Goal: Information Seeking & Learning: Learn about a topic

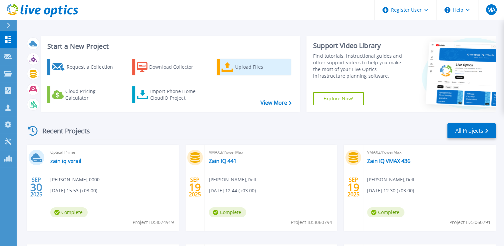
click at [253, 69] on div "Upload Files" at bounding box center [261, 66] width 53 height 13
click at [228, 70] on icon at bounding box center [227, 67] width 12 height 10
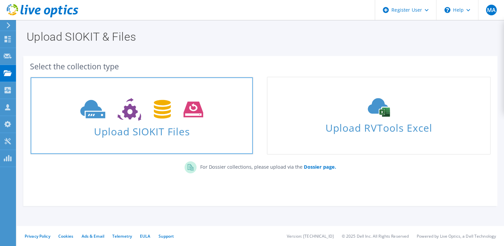
click at [180, 113] on icon at bounding box center [141, 109] width 123 height 23
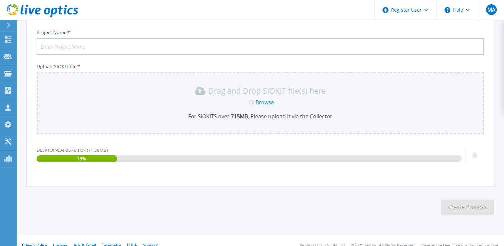
scroll to position [51, 0]
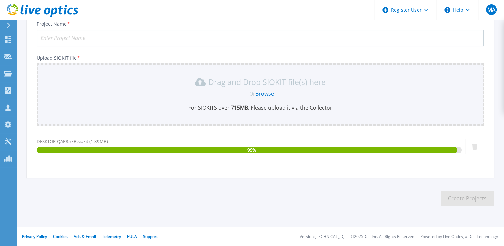
click at [122, 38] on input "Project Name *" at bounding box center [260, 38] width 447 height 17
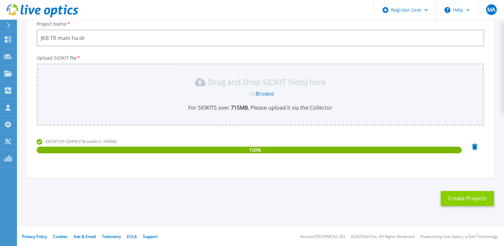
type input "JKB TR main ha dr"
click at [465, 198] on button "Create Projects" at bounding box center [466, 198] width 53 height 15
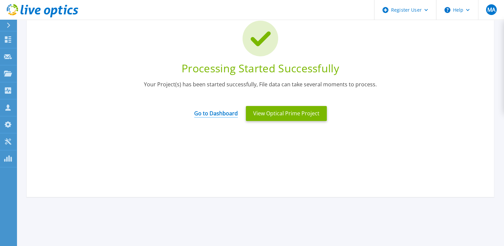
click at [205, 111] on link "Go to Dashboard" at bounding box center [216, 111] width 44 height 13
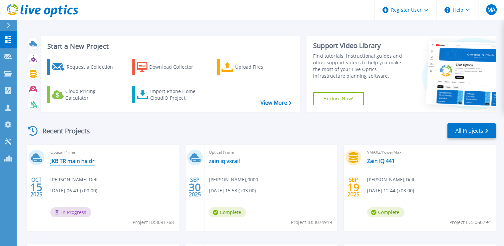
click at [69, 159] on link "JKB TR main ha dr" at bounding box center [72, 160] width 44 height 7
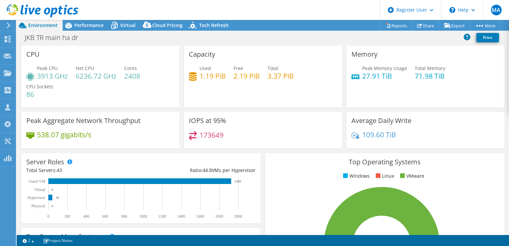
click at [28, 10] on icon at bounding box center [43, 11] width 72 height 14
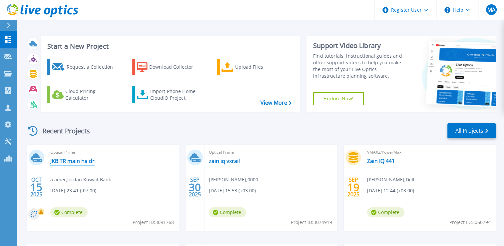
click at [84, 162] on link "JKB TR main ha dr" at bounding box center [72, 160] width 44 height 7
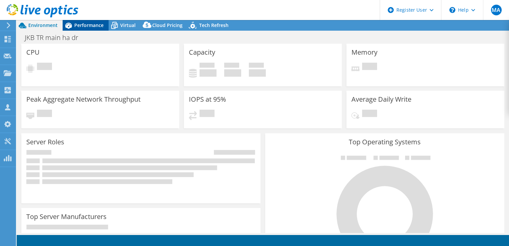
select select "USD"
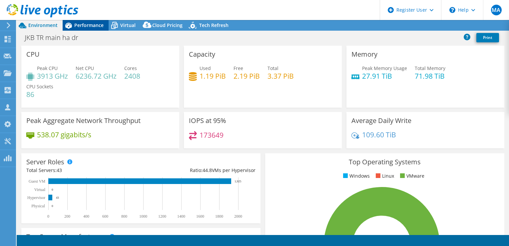
click at [92, 28] on div "Performance" at bounding box center [86, 25] width 46 height 11
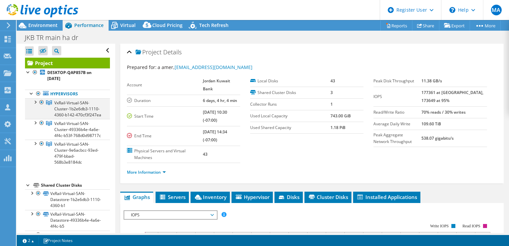
click at [34, 100] on div at bounding box center [35, 101] width 7 height 7
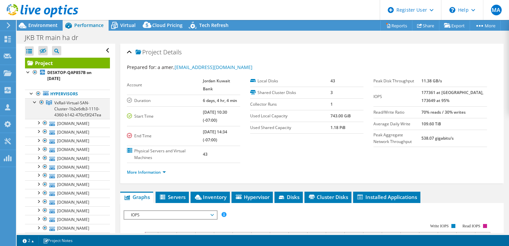
click at [34, 100] on div at bounding box center [35, 101] width 7 height 7
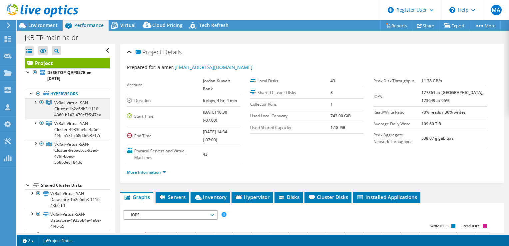
click at [34, 100] on div at bounding box center [35, 101] width 7 height 7
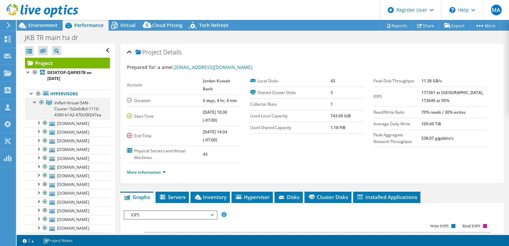
click at [34, 100] on div at bounding box center [35, 101] width 7 height 7
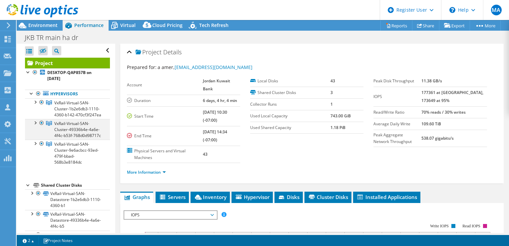
click at [35, 126] on div at bounding box center [35, 122] width 7 height 7
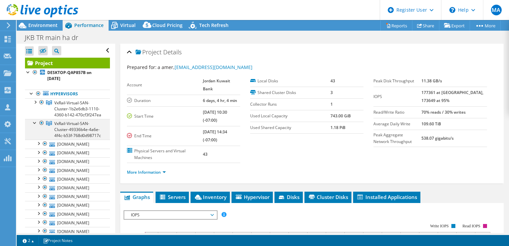
click at [35, 126] on div at bounding box center [35, 122] width 7 height 7
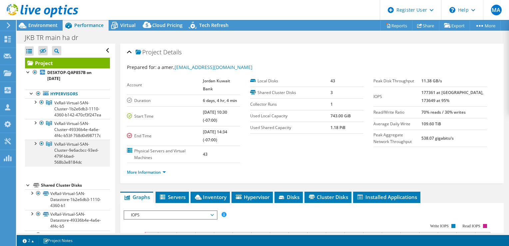
click at [36, 146] on div at bounding box center [35, 143] width 7 height 7
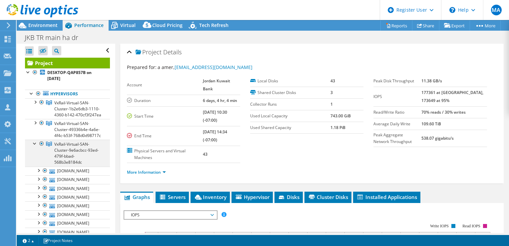
click at [34, 146] on div at bounding box center [35, 143] width 7 height 7
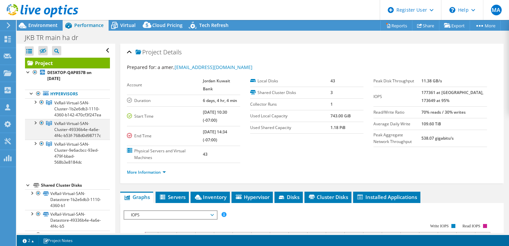
click at [41, 127] on div at bounding box center [41, 123] width 7 height 8
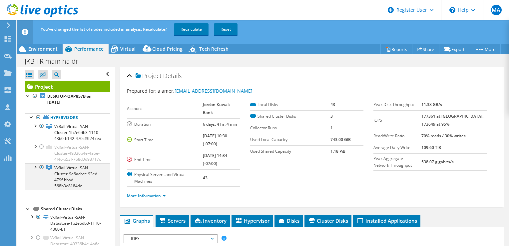
click at [42, 171] on div at bounding box center [41, 167] width 7 height 8
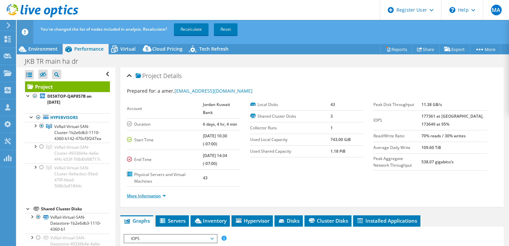
click at [165, 193] on link "More Information" at bounding box center [146, 196] width 39 height 6
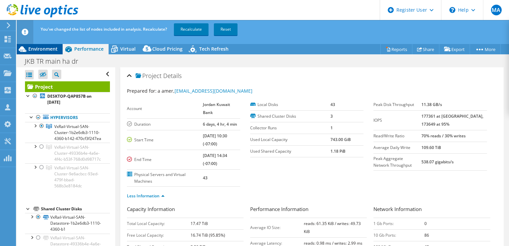
click at [47, 49] on span "Environment" at bounding box center [42, 49] width 29 height 6
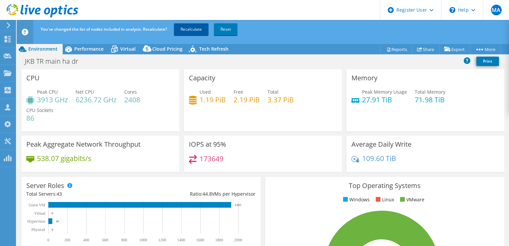
click at [185, 27] on link "Recalculate" at bounding box center [191, 29] width 35 height 12
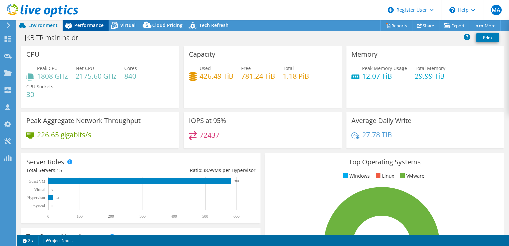
click at [87, 24] on span "Performance" at bounding box center [88, 25] width 29 height 6
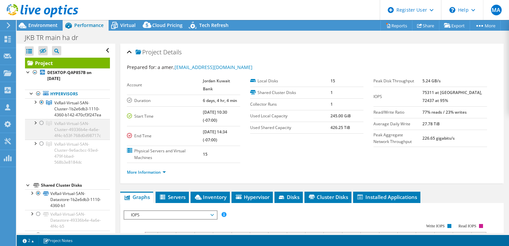
click at [41, 127] on div at bounding box center [41, 123] width 7 height 8
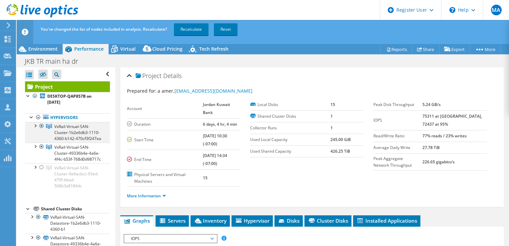
click at [42, 125] on div at bounding box center [41, 126] width 7 height 8
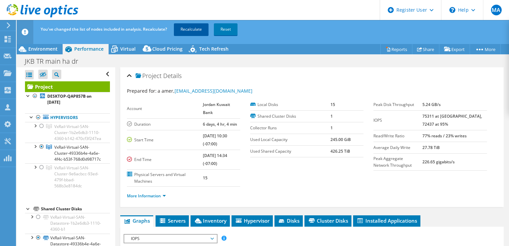
click at [194, 27] on link "Recalculate" at bounding box center [191, 29] width 35 height 12
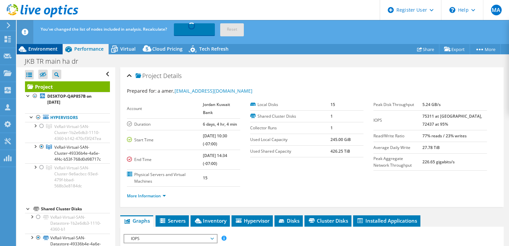
click at [44, 47] on span "Environment" at bounding box center [42, 49] width 29 height 6
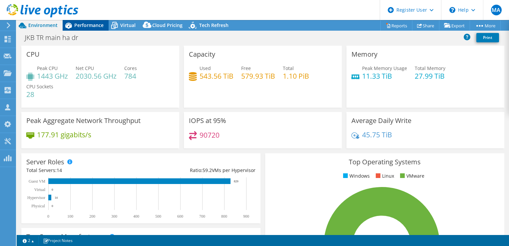
click at [81, 25] on span "Performance" at bounding box center [88, 25] width 29 height 6
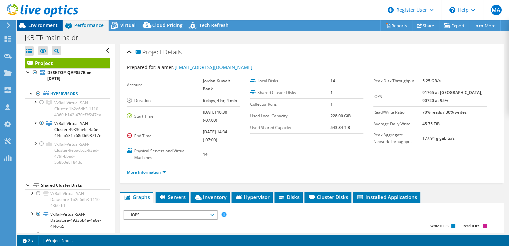
click at [47, 23] on span "Environment" at bounding box center [42, 25] width 29 height 6
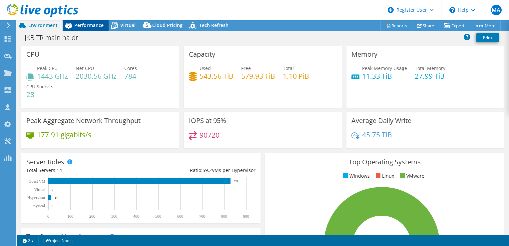
click at [80, 27] on span "Performance" at bounding box center [88, 25] width 29 height 6
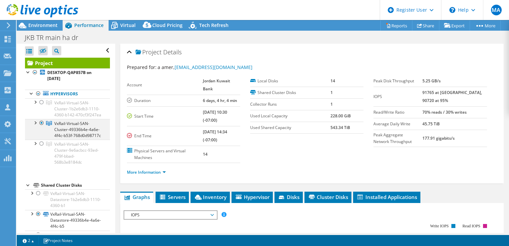
click at [42, 127] on div at bounding box center [41, 123] width 7 height 8
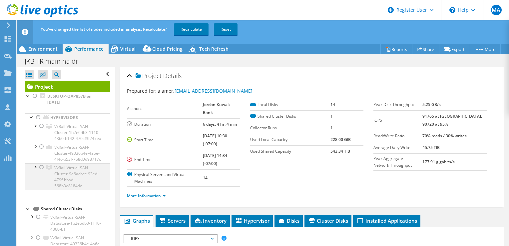
click at [41, 171] on div at bounding box center [41, 167] width 7 height 8
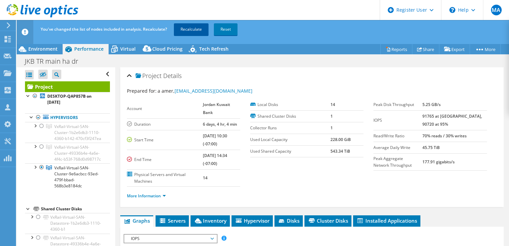
click at [188, 29] on link "Recalculate" at bounding box center [191, 29] width 35 height 12
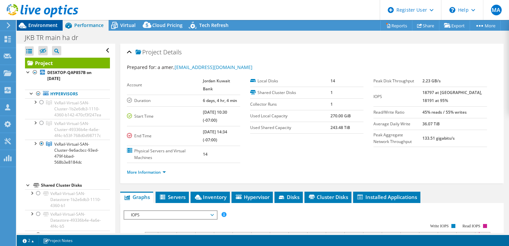
click at [40, 28] on span "Environment" at bounding box center [42, 25] width 29 height 6
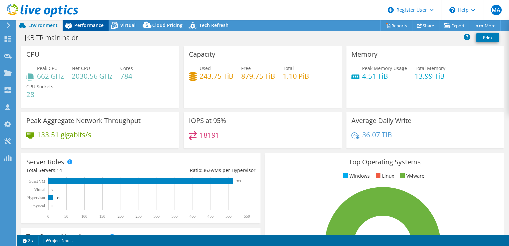
click at [83, 26] on span "Performance" at bounding box center [88, 25] width 29 height 6
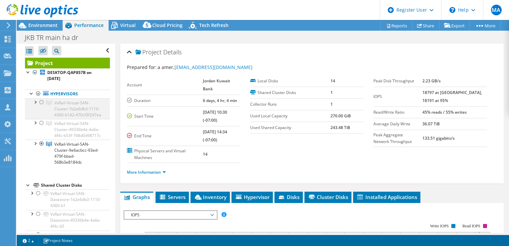
click at [44, 102] on div at bounding box center [41, 102] width 7 height 8
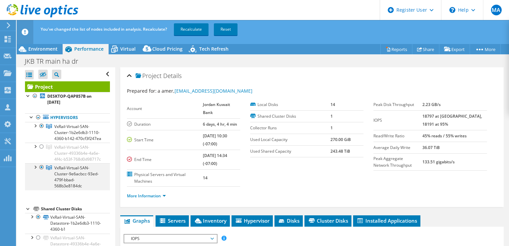
click at [41, 171] on div at bounding box center [41, 167] width 7 height 8
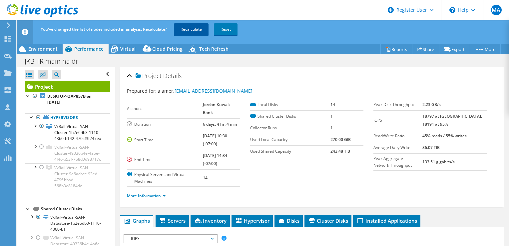
click at [189, 26] on link "Recalculate" at bounding box center [191, 29] width 35 height 12
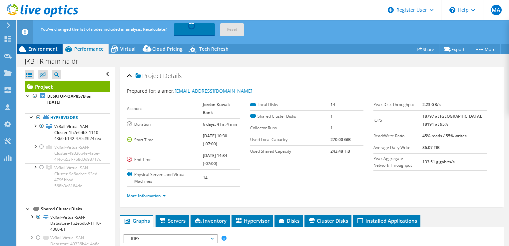
click at [42, 47] on span "Environment" at bounding box center [42, 49] width 29 height 6
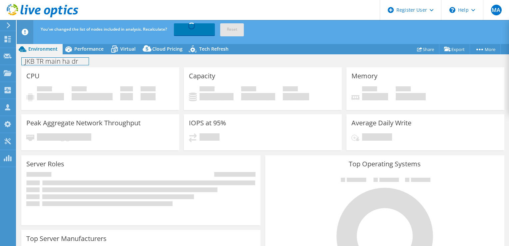
click at [78, 64] on h1 "JKB TR main ha dr" at bounding box center [55, 61] width 67 height 7
click at [98, 93] on h4 "2030.56 GHz" at bounding box center [92, 96] width 41 height 7
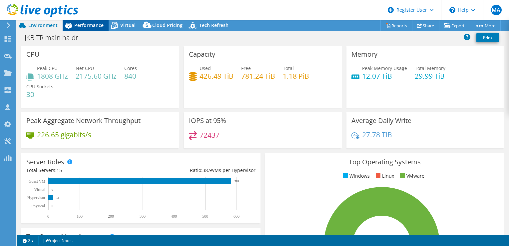
click at [94, 28] on div "Performance" at bounding box center [86, 25] width 46 height 11
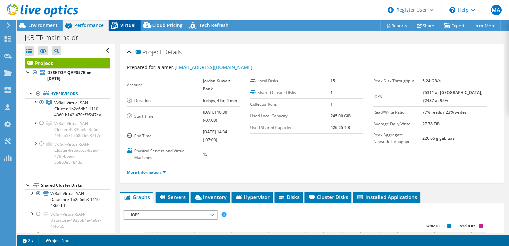
click at [130, 21] on div "Virtual" at bounding box center [125, 25] width 32 height 11
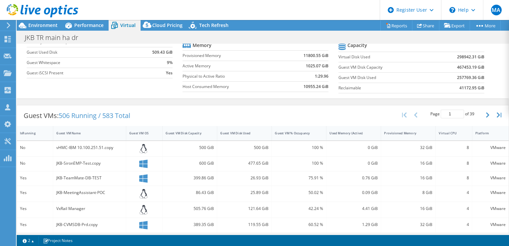
scroll to position [75, 0]
click at [83, 26] on span "Performance" at bounding box center [88, 25] width 29 height 6
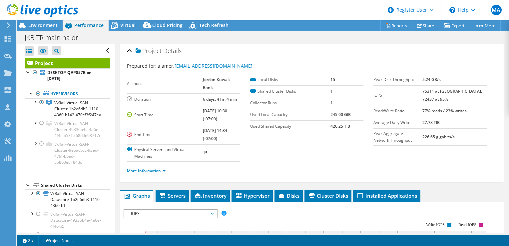
scroll to position [0, 0]
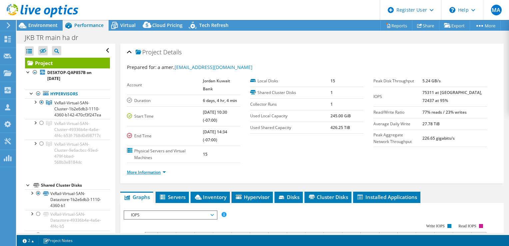
click at [156, 169] on link "More Information" at bounding box center [146, 172] width 39 height 6
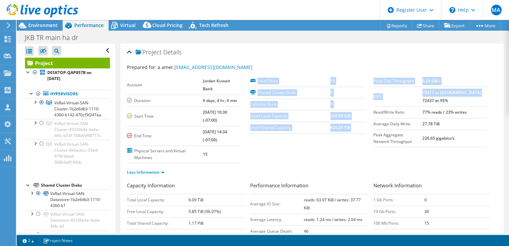
drag, startPoint x: 369, startPoint y: 94, endPoint x: 445, endPoint y: 98, distance: 76.4
click at [445, 98] on section "Prepared for: a amer, [EMAIL_ADDRESS][DOMAIN_NAME] Account Jordan Kuwait Bank D…" at bounding box center [312, 123] width 370 height 118
click at [443, 100] on td "75311 at [GEOGRAPHIC_DATA], 72437 at 95%" at bounding box center [454, 97] width 64 height 20
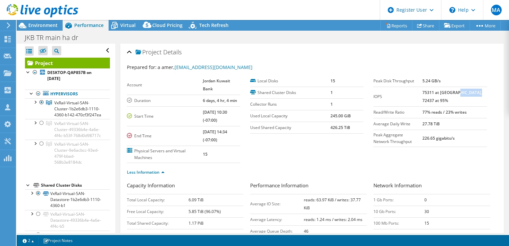
drag, startPoint x: 466, startPoint y: 93, endPoint x: 454, endPoint y: 97, distance: 13.1
click at [454, 97] on td "75311 at [GEOGRAPHIC_DATA], 72437 at 95%" at bounding box center [454, 97] width 64 height 20
click at [50, 27] on span "Environment" at bounding box center [42, 25] width 29 height 6
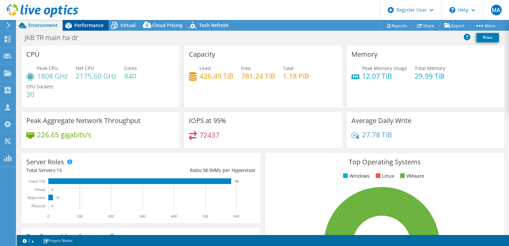
click at [92, 24] on span "Performance" at bounding box center [88, 25] width 29 height 6
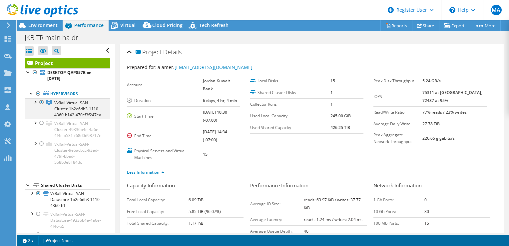
click at [41, 102] on div at bounding box center [41, 102] width 7 height 8
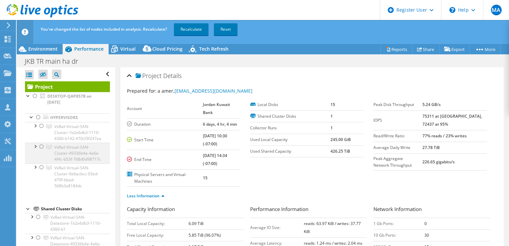
click at [44, 150] on div at bounding box center [41, 147] width 7 height 8
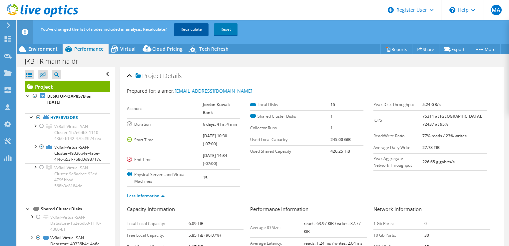
click at [191, 31] on link "Recalculate" at bounding box center [191, 29] width 35 height 12
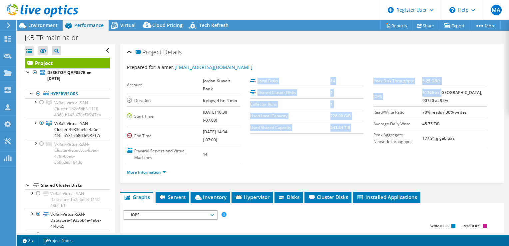
drag, startPoint x: 369, startPoint y: 94, endPoint x: 454, endPoint y: 92, distance: 85.9
click at [454, 92] on section "Prepared for: a amer, [EMAIL_ADDRESS][DOMAIN_NAME] Account Jordan Kuwait Bank D…" at bounding box center [312, 123] width 370 height 118
click at [455, 93] on b "91765 at [GEOGRAPHIC_DATA], 90720 at 95%" at bounding box center [452, 97] width 60 height 14
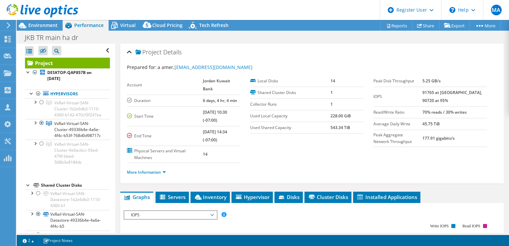
click at [453, 99] on td "91765 at [GEOGRAPHIC_DATA], 90720 at 95%" at bounding box center [454, 97] width 64 height 20
drag, startPoint x: 447, startPoint y: 102, endPoint x: 370, endPoint y: 95, distance: 77.2
click at [373, 95] on tr "IOPS 91765 at [GEOGRAPHIC_DATA], 90720 at 95%" at bounding box center [429, 97] width 113 height 20
copy tr "IOPS 91765 at [GEOGRAPHIC_DATA], 90720 at 95%"
click at [373, 111] on label "Read/Write Ratio" at bounding box center [397, 112] width 49 height 7
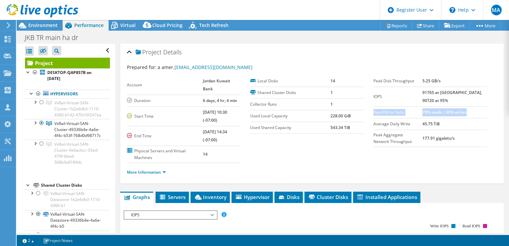
drag, startPoint x: 370, startPoint y: 111, endPoint x: 478, endPoint y: 112, distance: 107.9
click at [478, 112] on tr "Read/Write Ratio 70% reads / 30% writes" at bounding box center [429, 112] width 113 height 12
copy tr "Read/Write Ratio 70% reads / 30% writes"
click at [395, 119] on td "Average Daily Write" at bounding box center [397, 124] width 49 height 12
click at [376, 135] on label "Peak Aggregate Network Throughput" at bounding box center [397, 138] width 49 height 13
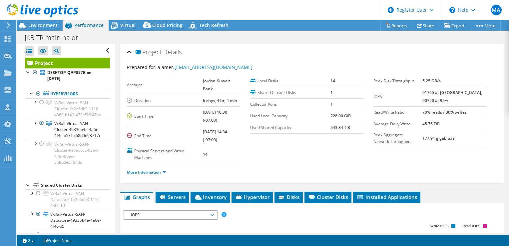
drag, startPoint x: 376, startPoint y: 135, endPoint x: 373, endPoint y: 128, distance: 7.6
click at [373, 128] on td "Average Daily Write" at bounding box center [397, 124] width 49 height 12
drag, startPoint x: 371, startPoint y: 135, endPoint x: 466, endPoint y: 139, distance: 96.0
click at [466, 139] on tr "Peak Aggregate Network Throughput 177.91 gigabits/s" at bounding box center [429, 138] width 113 height 17
copy tr "Peak Aggregate Network Throughput 177.91 gigabits/s"
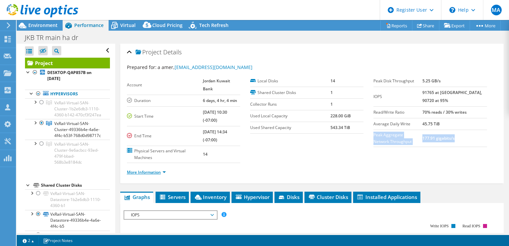
click at [161, 169] on link "More Information" at bounding box center [146, 172] width 39 height 6
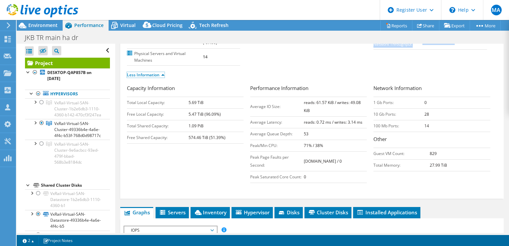
scroll to position [100, 0]
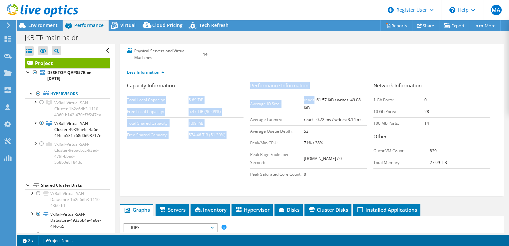
drag, startPoint x: 250, startPoint y: 92, endPoint x: 301, endPoint y: 95, distance: 51.0
click at [300, 95] on div "Capacity Information Total Local Capacity: 5.69 TiB Free Local Capacity: 5.47 T…" at bounding box center [312, 133] width 370 height 102
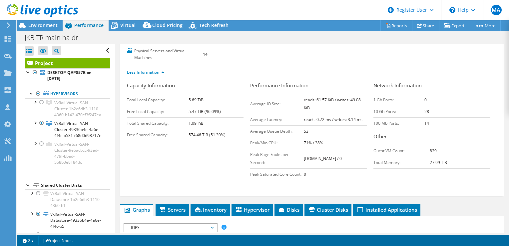
drag, startPoint x: 301, startPoint y: 95, endPoint x: 308, endPoint y: 96, distance: 7.0
click at [308, 96] on td "reads: 61.57 KiB / writes: 49.08 KiB" at bounding box center [335, 104] width 63 height 20
click at [311, 97] on b "reads: 61.57 KiB / writes: 49.08 KiB" at bounding box center [332, 104] width 57 height 14
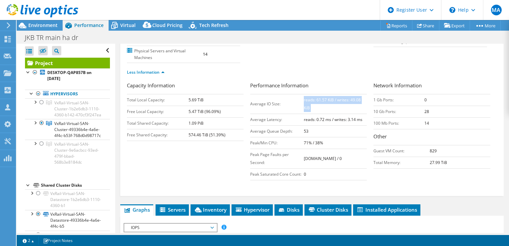
click at [311, 97] on b "reads: 61.57 KiB / writes: 49.08 KiB" at bounding box center [332, 104] width 57 height 14
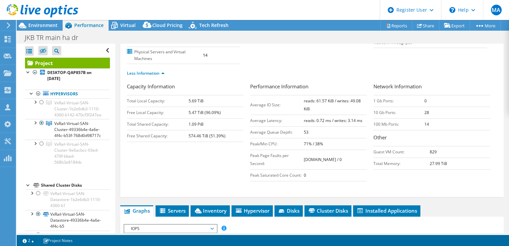
scroll to position [66, 0]
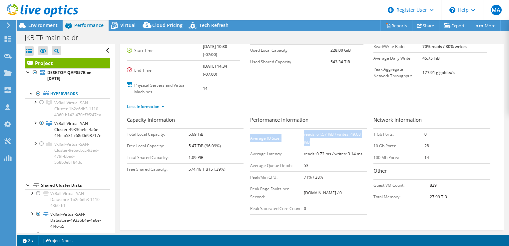
drag, startPoint x: 249, startPoint y: 125, endPoint x: 357, endPoint y: 123, distance: 107.9
click at [357, 128] on tr "Average IO Size: reads: 61.57 KiB / writes: 49.08 KiB" at bounding box center [308, 138] width 117 height 20
copy tr "Average IO Size: reads: 61.57 KiB / writes: 49.08 KiB"
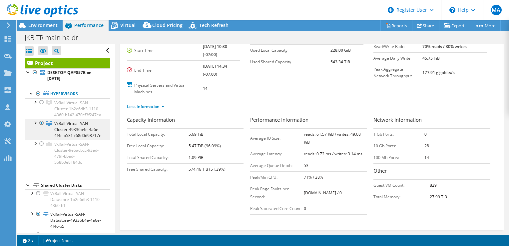
click at [71, 132] on link "VxRail-Virtual-SAN-Cluster-49336b4e-4a6e-4f4c-b53f-768d0d98717c" at bounding box center [67, 129] width 85 height 21
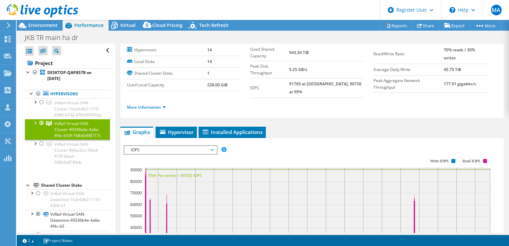
scroll to position [0, 0]
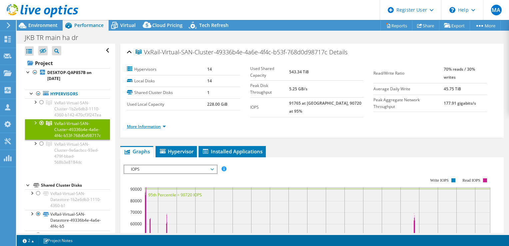
click at [159, 124] on link "More Information" at bounding box center [146, 127] width 39 height 6
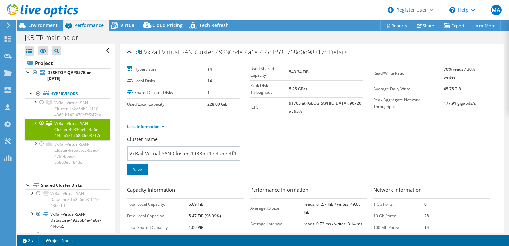
click at [42, 127] on div at bounding box center [41, 123] width 7 height 8
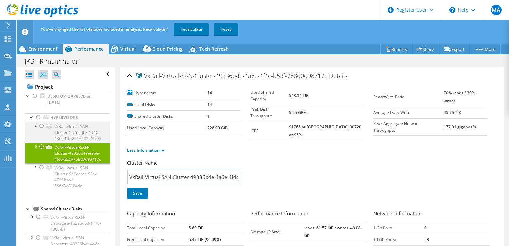
click at [41, 127] on div at bounding box center [41, 126] width 7 height 8
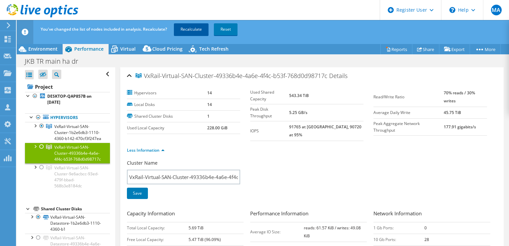
click at [190, 28] on link "Recalculate" at bounding box center [191, 29] width 35 height 12
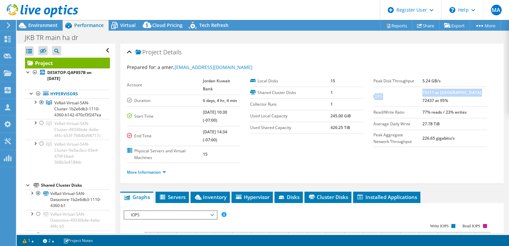
drag, startPoint x: 371, startPoint y: 96, endPoint x: 450, endPoint y: 98, distance: 79.3
click at [450, 98] on tr "IOPS 75311 at [GEOGRAPHIC_DATA], 72437 at 95%" at bounding box center [429, 97] width 113 height 20
copy tr "OPS 75311 at [GEOGRAPHIC_DATA], 72437 at 95%"
click at [368, 111] on div "Local Disks 15 Shared Cluster Disks 1 Collector Runs 1 Used Local Capacity 245.…" at bounding box center [311, 104] width 123 height 58
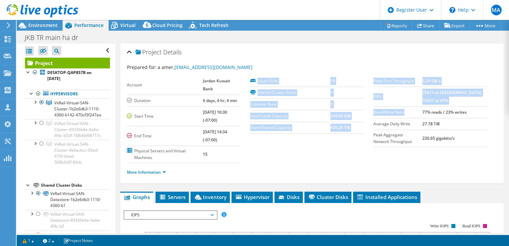
drag, startPoint x: 373, startPoint y: 111, endPoint x: 434, endPoint y: 112, distance: 61.6
click at [434, 112] on section "Prepared for: a amer, [EMAIL_ADDRESS][DOMAIN_NAME] Account Jordan Kuwait Bank D…" at bounding box center [312, 123] width 370 height 118
click at [434, 112] on b "77% reads / 23% writes" at bounding box center [444, 112] width 44 height 6
click at [408, 113] on label "Read/Write Ratio" at bounding box center [397, 112] width 49 height 7
click at [380, 114] on label "Read/Write Ratio" at bounding box center [397, 112] width 49 height 7
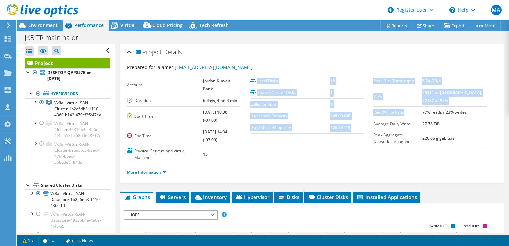
drag, startPoint x: 369, startPoint y: 112, endPoint x: 417, endPoint y: 110, distance: 48.0
click at [417, 110] on section "Prepared for: a amer, [EMAIL_ADDRESS][DOMAIN_NAME] Account Jordan Kuwait Bank D…" at bounding box center [312, 123] width 370 height 118
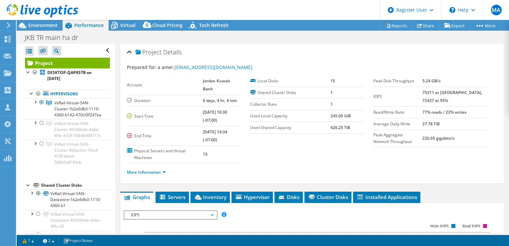
click at [466, 113] on b "77% reads / 23% writes" at bounding box center [444, 112] width 44 height 6
drag, startPoint x: 479, startPoint y: 112, endPoint x: 371, endPoint y: 113, distance: 108.5
click at [373, 113] on tr "Read/Write Ratio 77% reads / 23% writes" at bounding box center [429, 112] width 113 height 12
copy tr "Read/Write Ratio 77% reads / 23% writes"
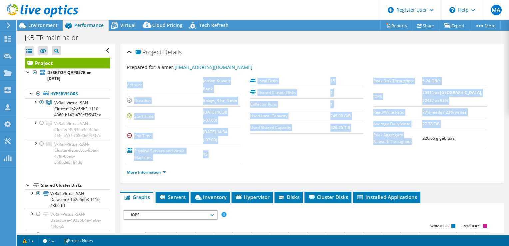
drag, startPoint x: 392, startPoint y: 140, endPoint x: 369, endPoint y: 134, distance: 23.9
click at [369, 134] on section "Prepared for: a amer, [EMAIL_ADDRESS][DOMAIN_NAME] Account Jordan Kuwait Bank D…" at bounding box center [312, 123] width 370 height 118
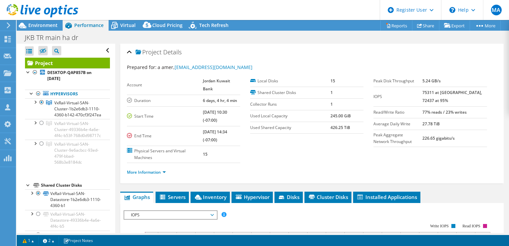
drag, startPoint x: 369, startPoint y: 134, endPoint x: 437, endPoint y: 145, distance: 69.3
click at [431, 147] on section "Prepared for: a amer, [EMAIL_ADDRESS][DOMAIN_NAME] Account Jordan Kuwait Bank D…" at bounding box center [312, 123] width 370 height 118
drag, startPoint x: 469, startPoint y: 138, endPoint x: 371, endPoint y: 137, distance: 97.9
click at [373, 137] on tr "Peak Aggregate Network Throughput 226.65 gigabits/s" at bounding box center [429, 138] width 113 height 17
copy tr "Peak Aggregate Network Throughput 226.65 gigabits/s"
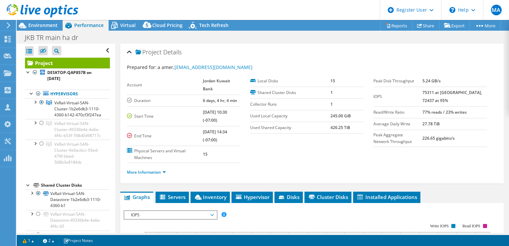
click at [162, 168] on li "More Information" at bounding box center [148, 171] width 43 height 7
click at [73, 109] on span "VxRail-Virtual-SAN-Cluster-1b2e6db3-1110-4360-b142-470cf3f247ea" at bounding box center [77, 109] width 47 height 18
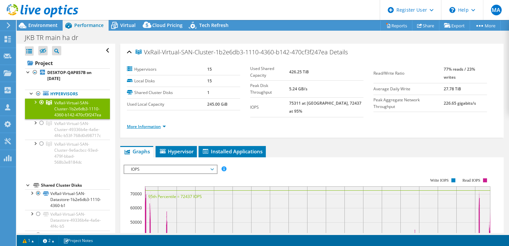
click at [159, 124] on link "More Information" at bounding box center [146, 127] width 39 height 6
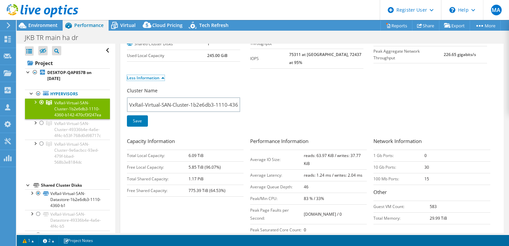
scroll to position [33, 0]
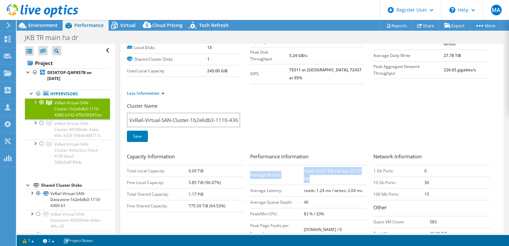
drag, startPoint x: 249, startPoint y: 163, endPoint x: 353, endPoint y: 163, distance: 104.2
click at [353, 165] on tr "Average IO Size: reads: 63.97 KiB / writes: 37.77 KiB" at bounding box center [308, 175] width 117 height 20
copy tr "Average IO Size: reads: 63.97 KiB / writes: 37.77 KiB"
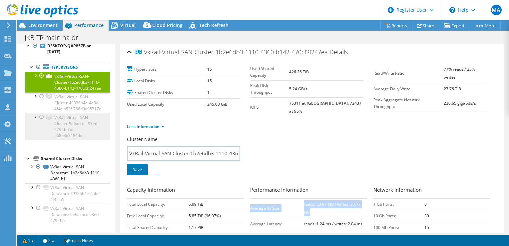
scroll to position [0, 0]
